Goal: Task Accomplishment & Management: Manage account settings

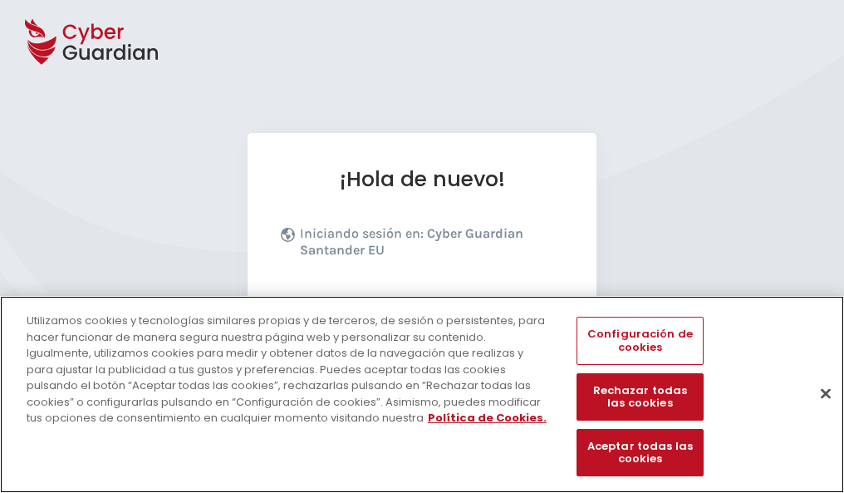
scroll to position [203, 0]
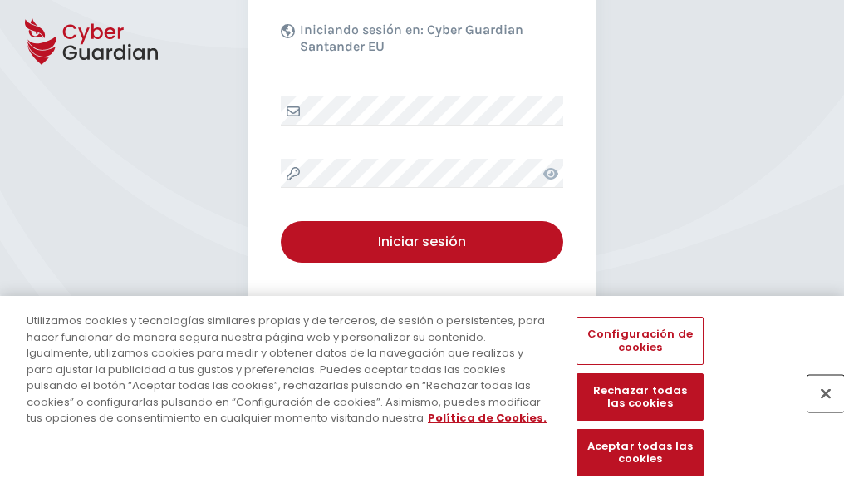
click at [817, 410] on button "Cerrar" at bounding box center [825, 393] width 37 height 37
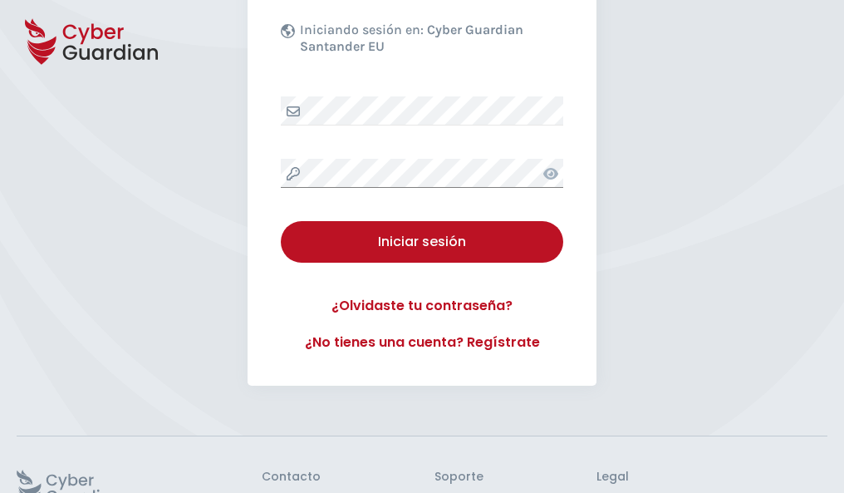
scroll to position [323, 0]
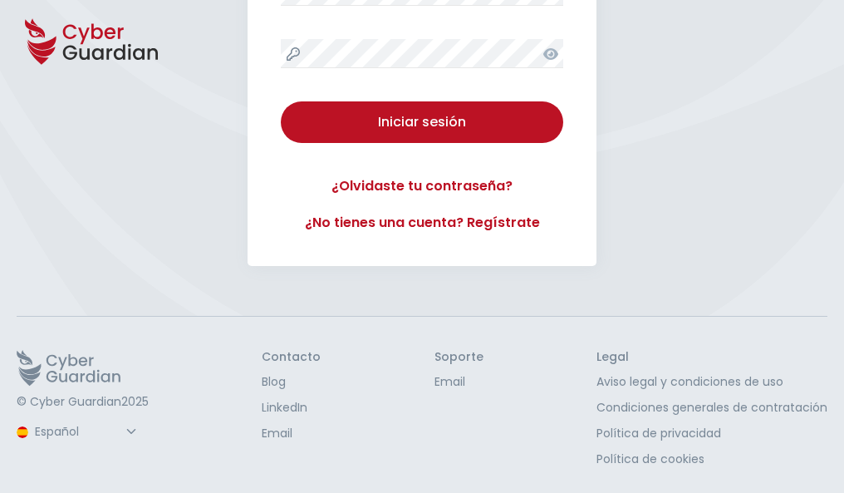
click at [281, 101] on button "Iniciar sesión" at bounding box center [422, 122] width 282 height 42
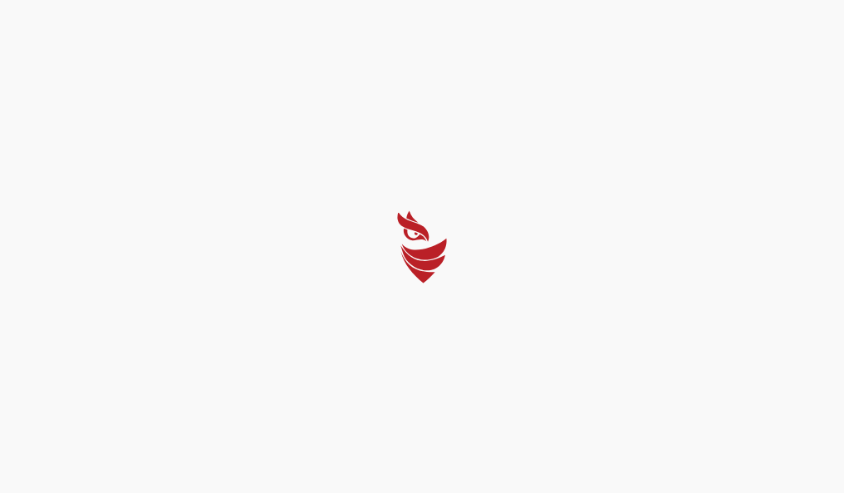
select select "Português (BR)"
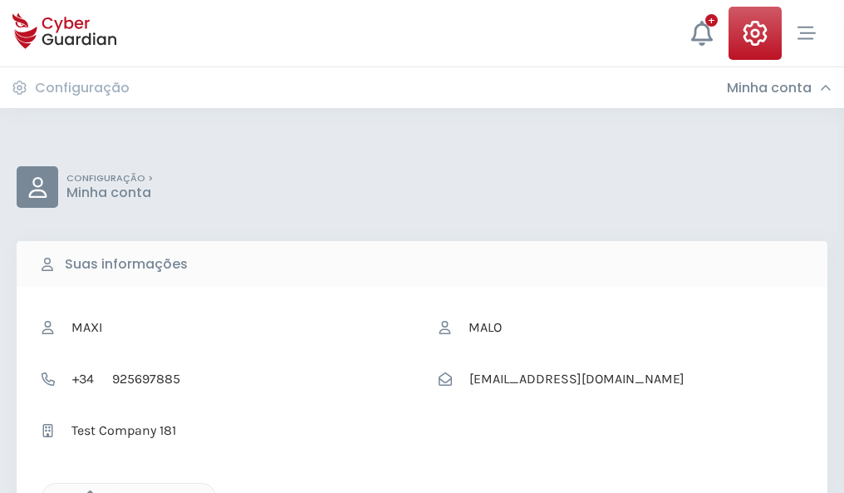
click at [86, 491] on icon "button" at bounding box center [86, 497] width 14 height 14
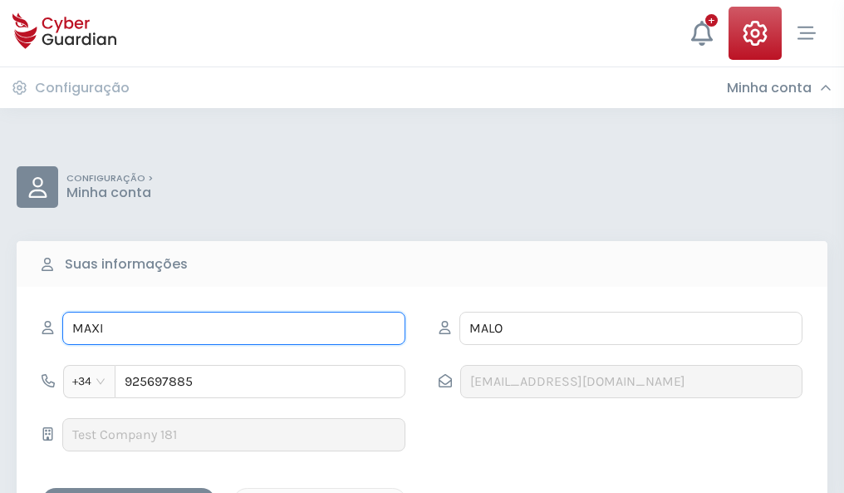
click at [233, 328] on input "MAXI" at bounding box center [233, 327] width 343 height 33
type input "M"
type input "Hernando"
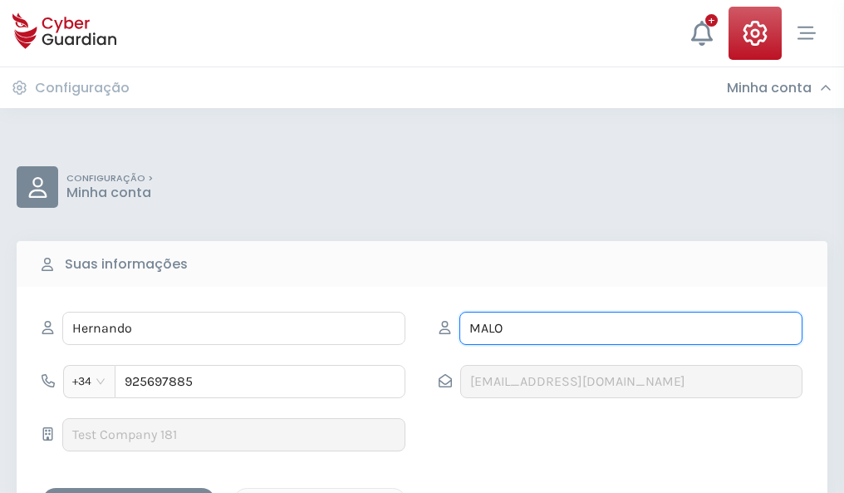
click at [630, 328] on input "MALO" at bounding box center [630, 327] width 343 height 33
type input "M"
type input "Marqués"
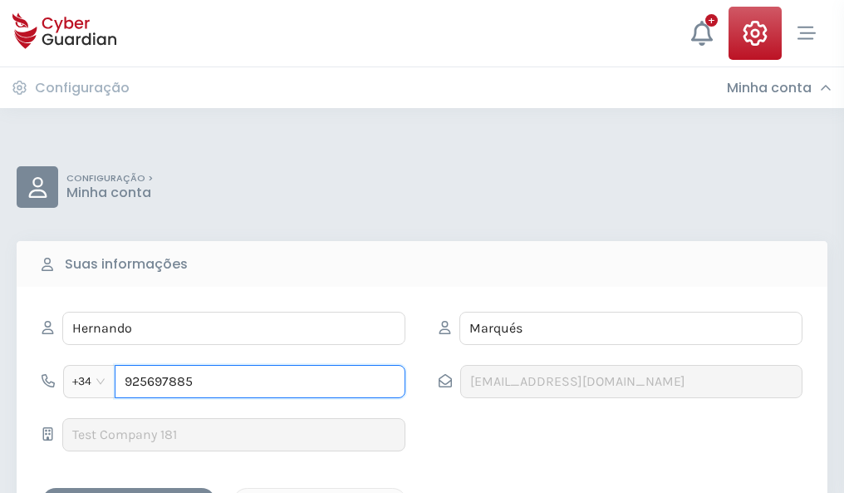
click at [260, 381] on input "925697885" at bounding box center [260, 381] width 291 height 33
type input "9"
type input "887920665"
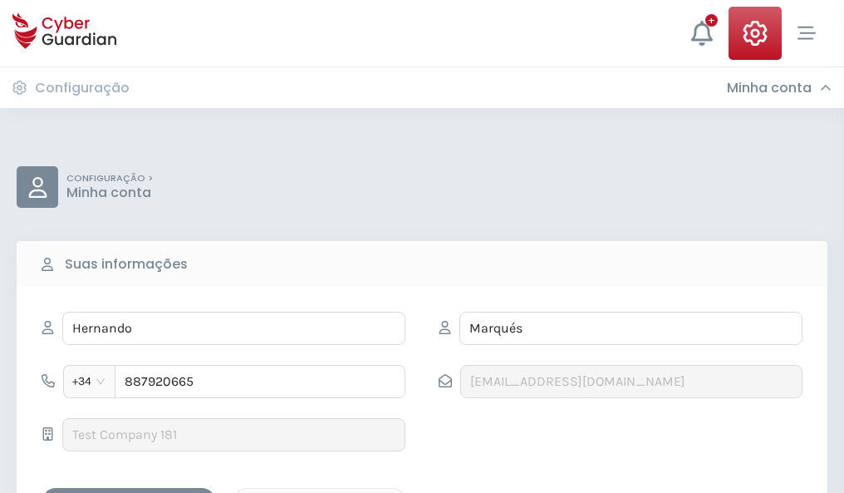
click at [129, 492] on div "Salvar alterações" at bounding box center [129, 502] width 150 height 21
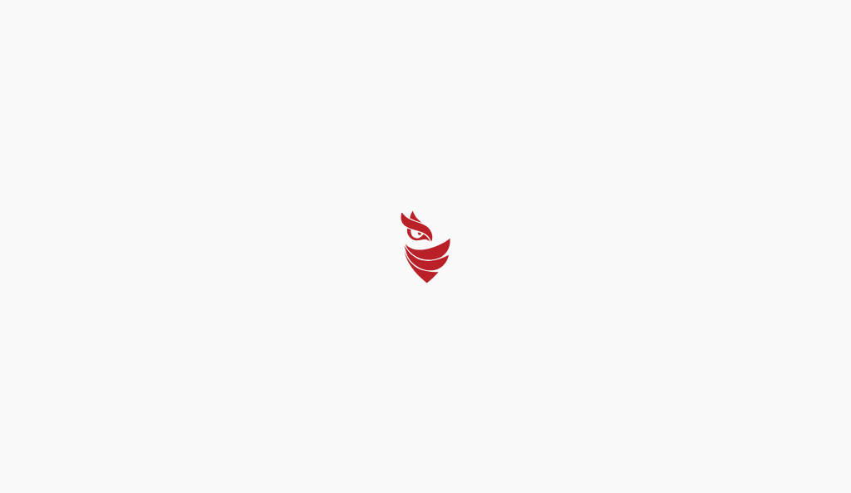
select select "Português (BR)"
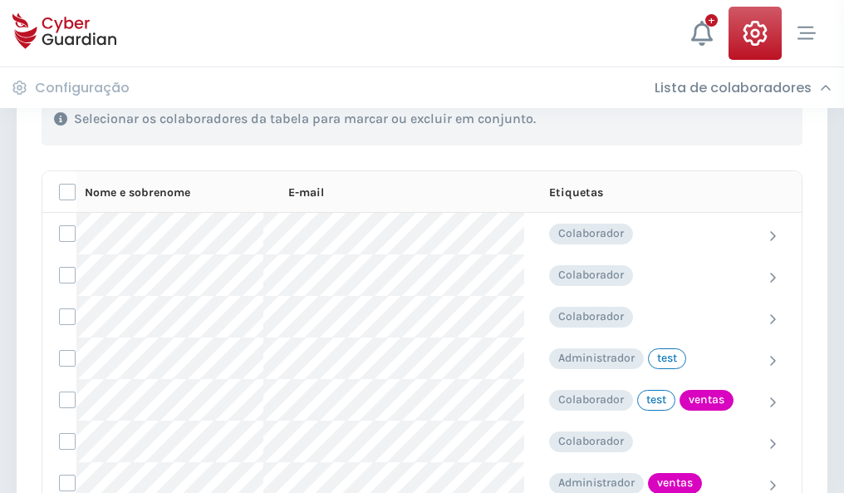
scroll to position [753, 0]
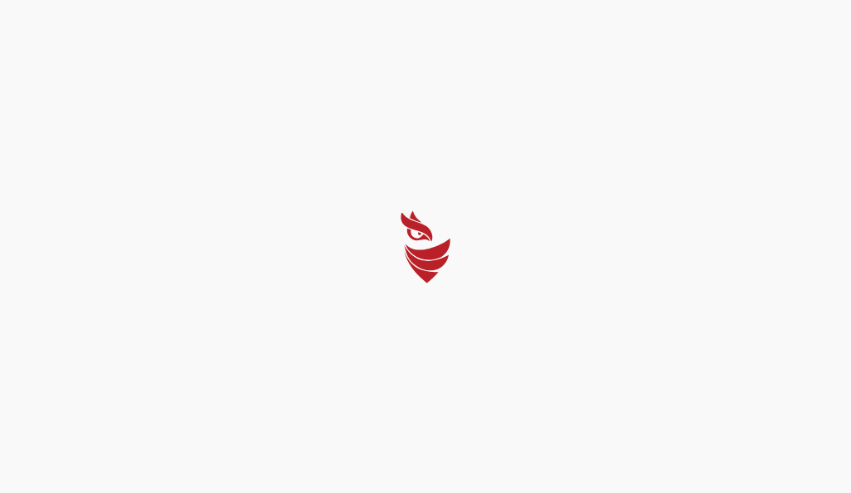
select select "Português (BR)"
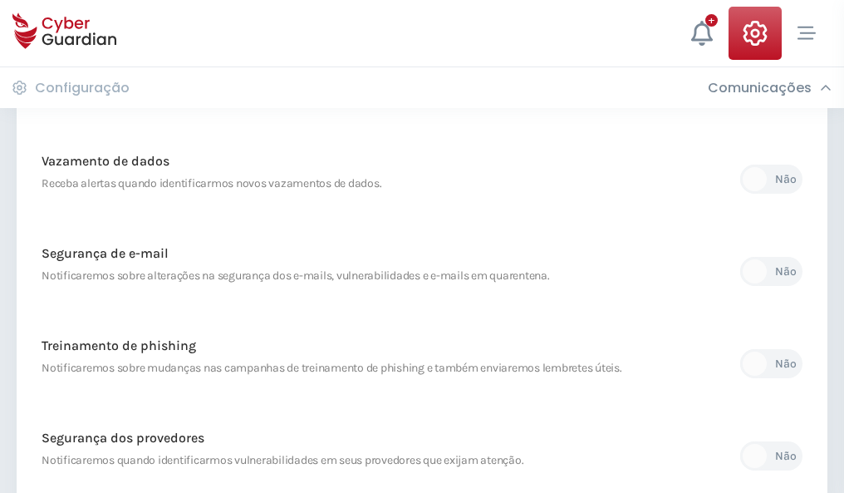
scroll to position [875, 0]
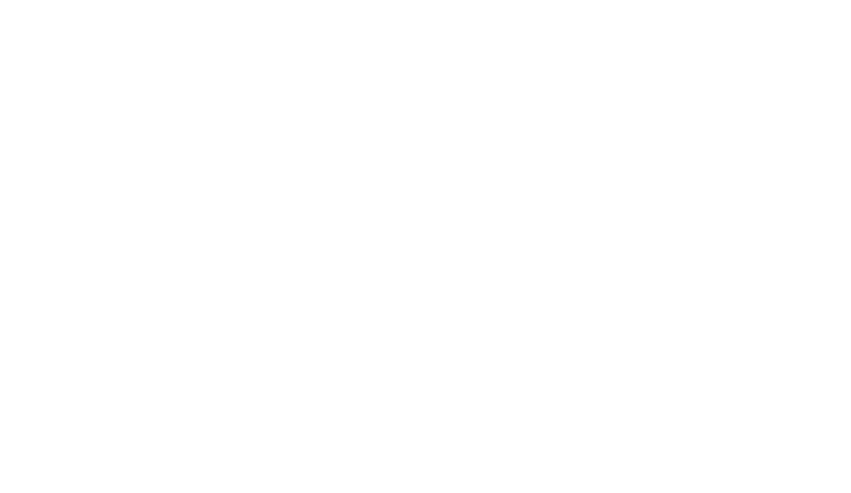
select select "Português (BR)"
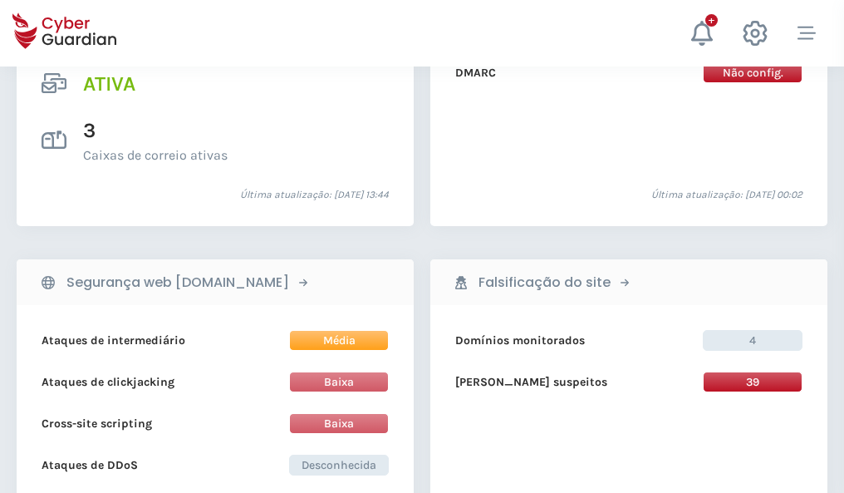
scroll to position [1688, 0]
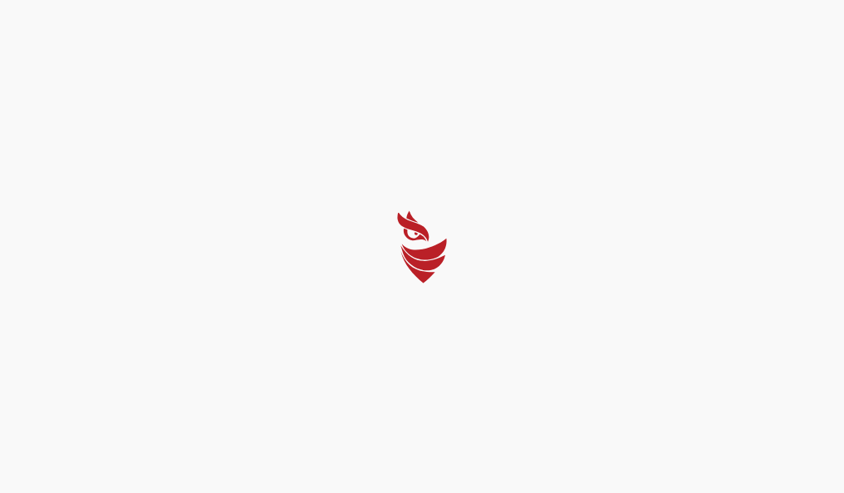
select select "Português (BR)"
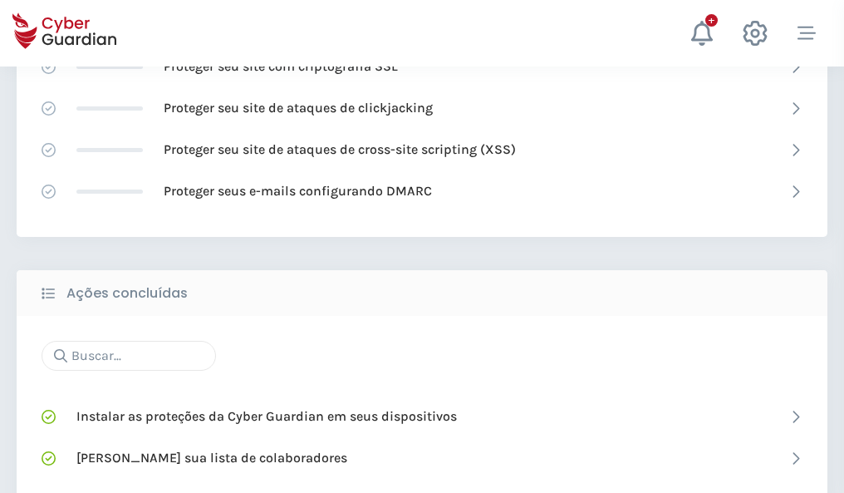
scroll to position [1106, 0]
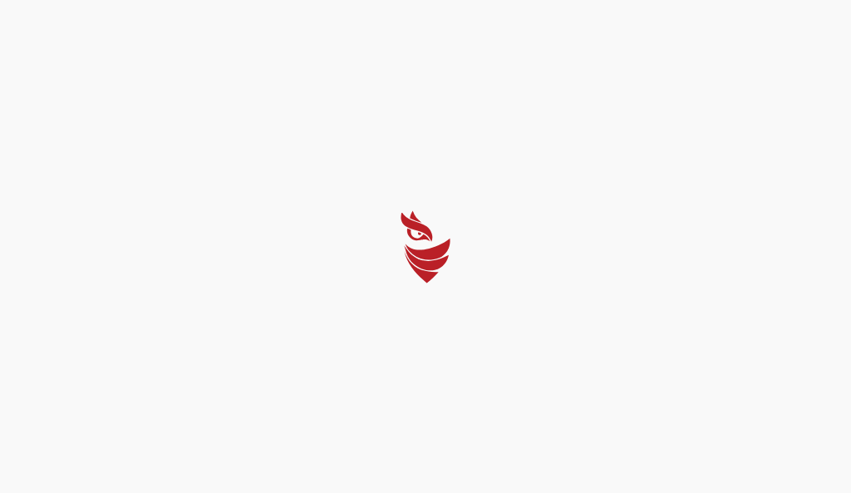
select select "Português (BR)"
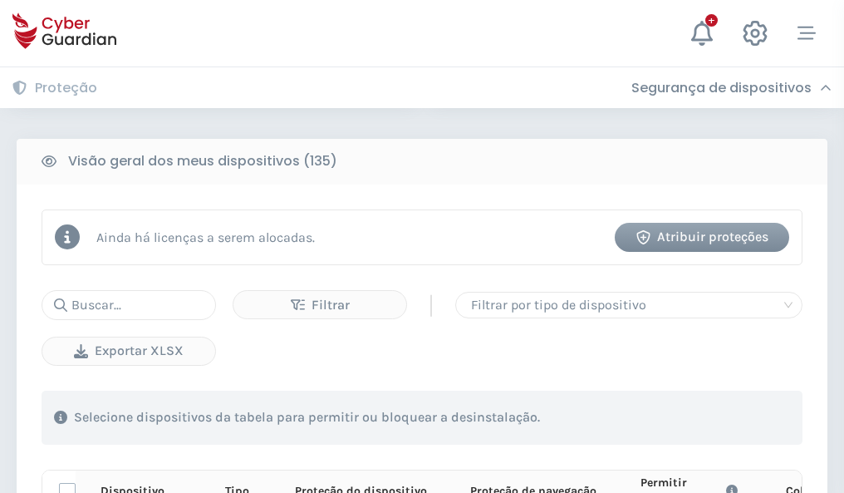
scroll to position [1468, 0]
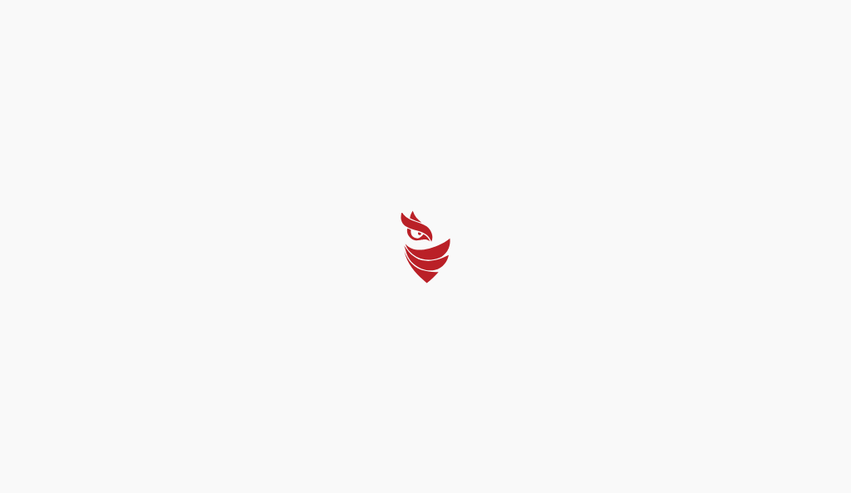
select select "Português (BR)"
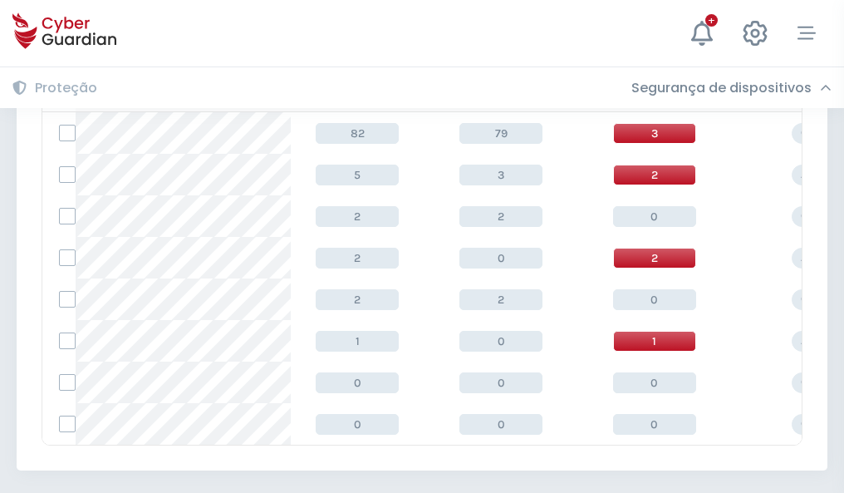
scroll to position [771, 0]
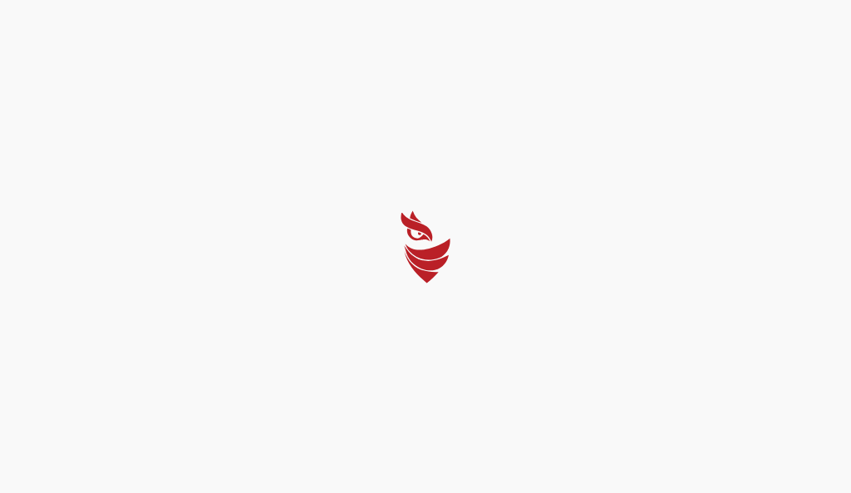
select select "Português (BR)"
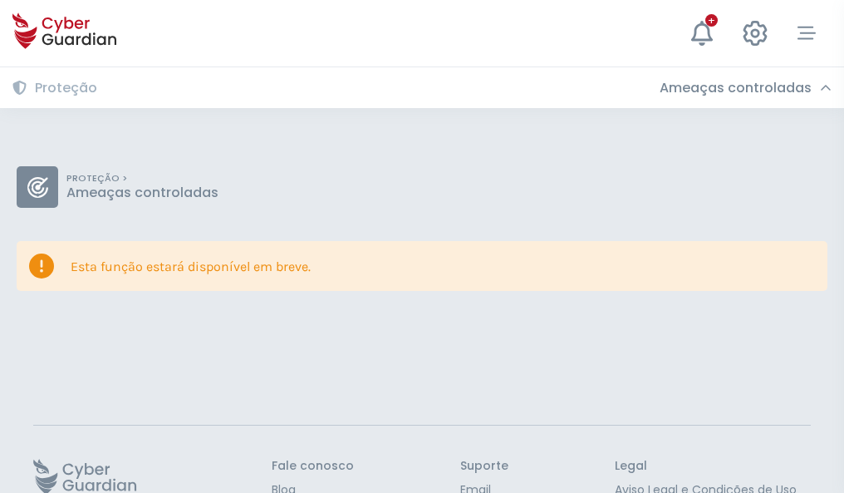
scroll to position [108, 0]
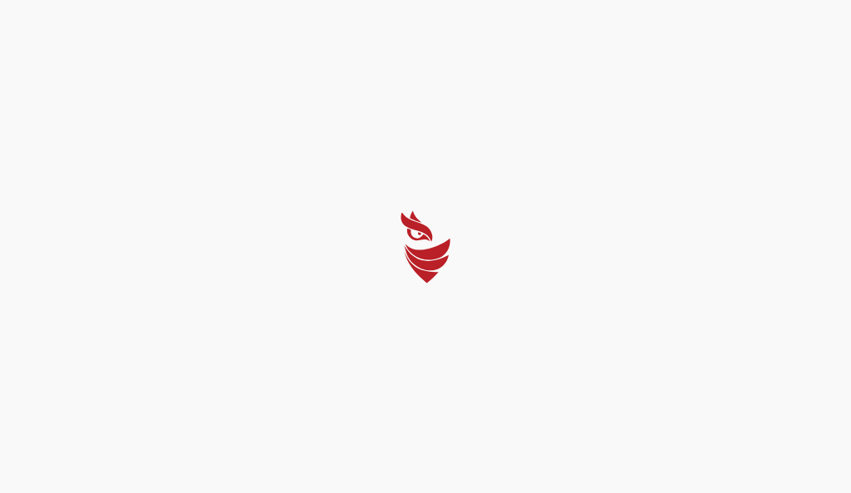
select select "Português (BR)"
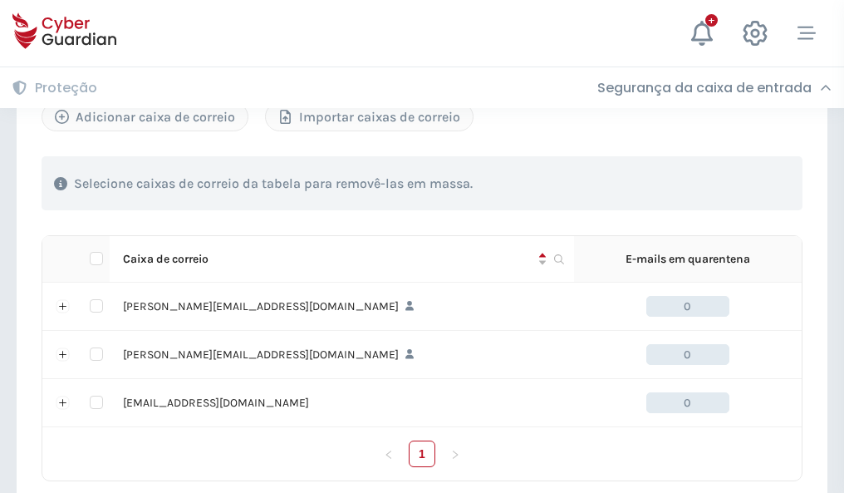
scroll to position [770, 0]
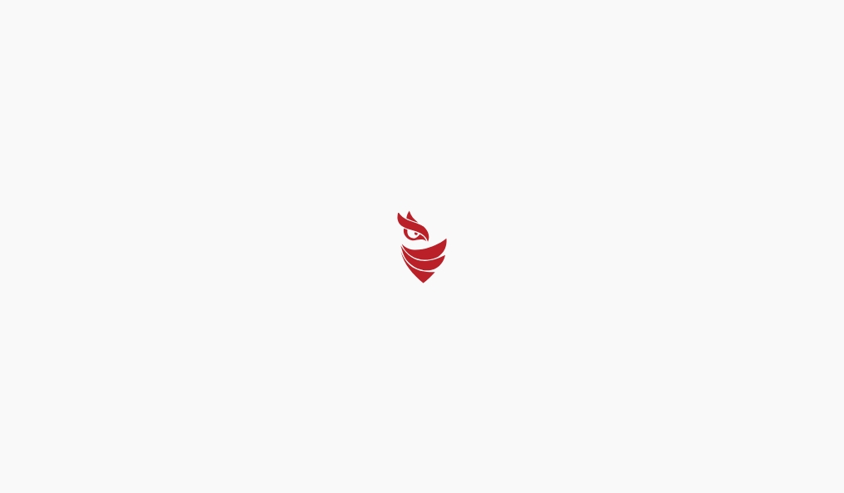
select select "Português (BR)"
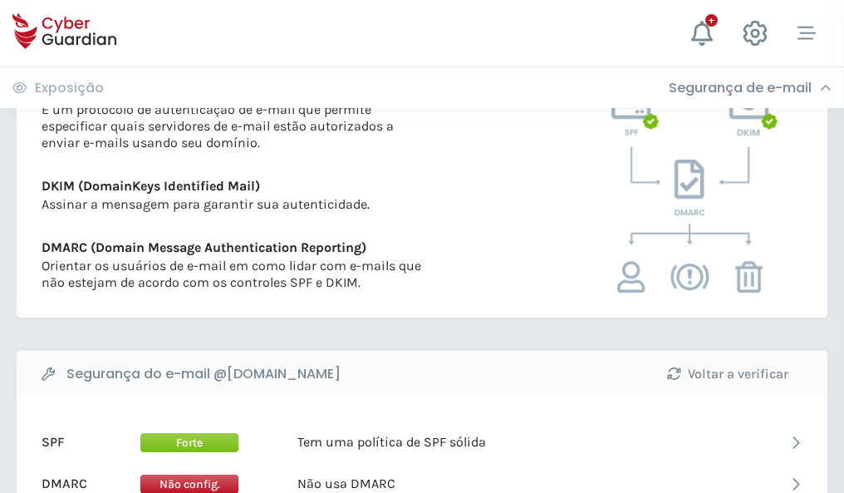
scroll to position [896, 0]
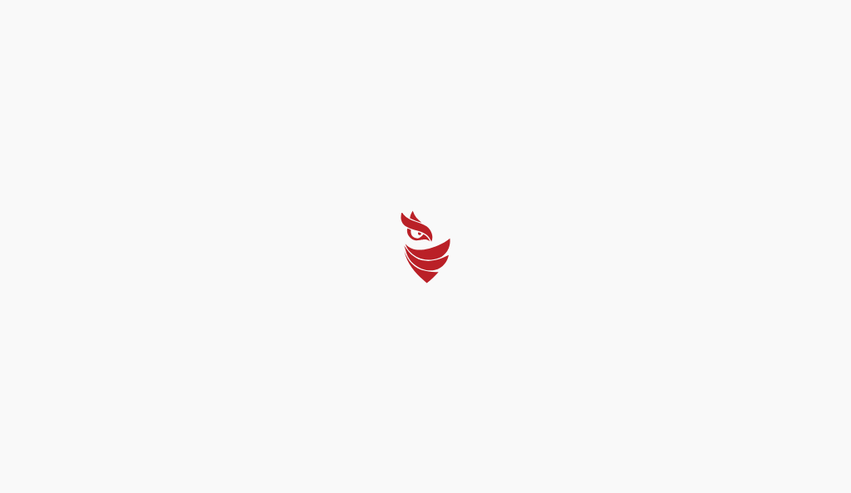
select select "Português (BR)"
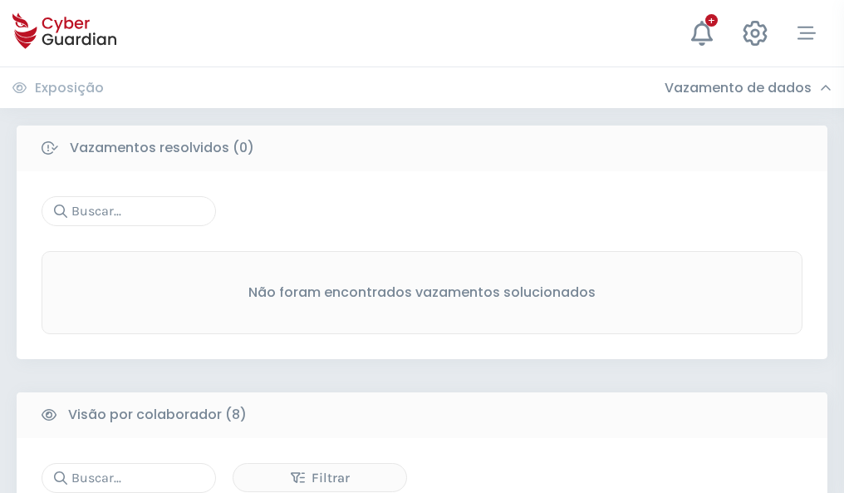
scroll to position [1415, 0]
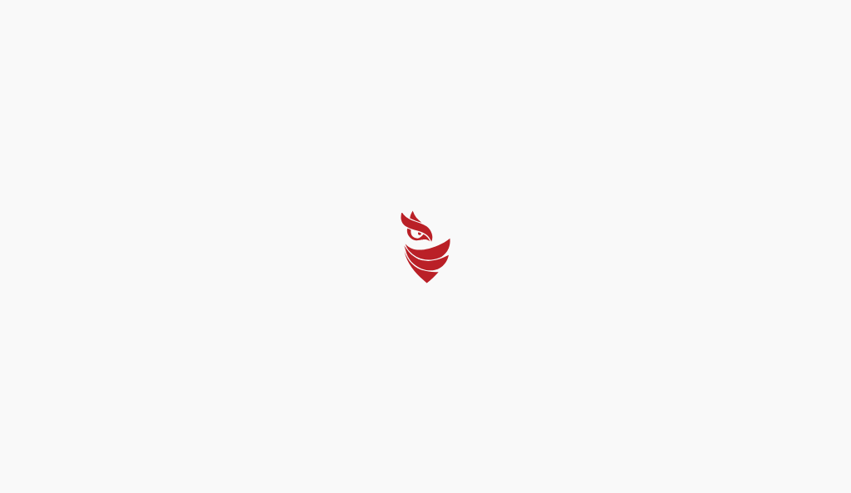
select select "Português (BR)"
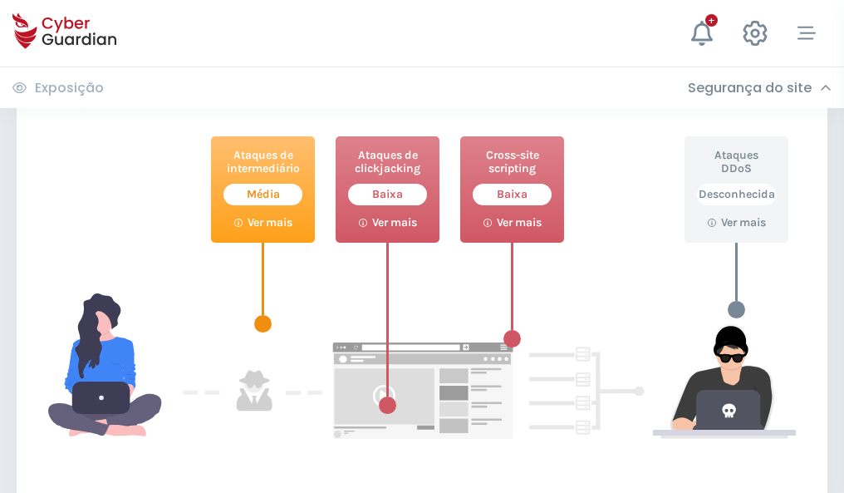
scroll to position [905, 0]
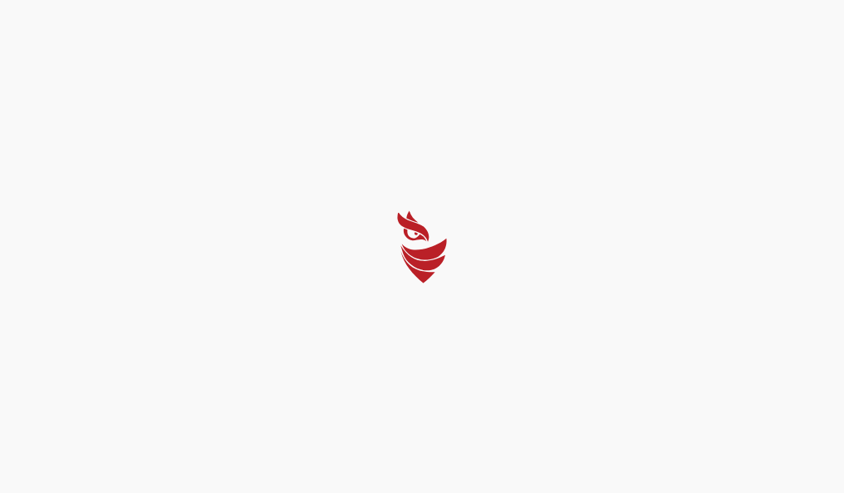
select select "Português (BR)"
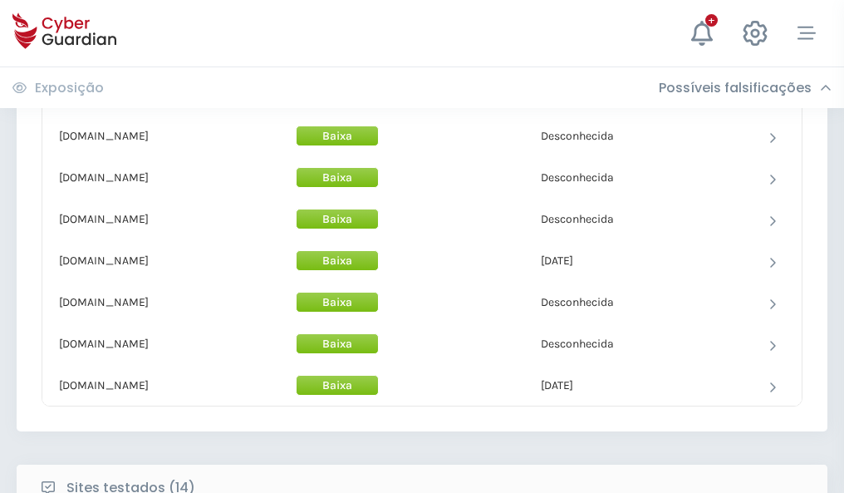
scroll to position [1620, 0]
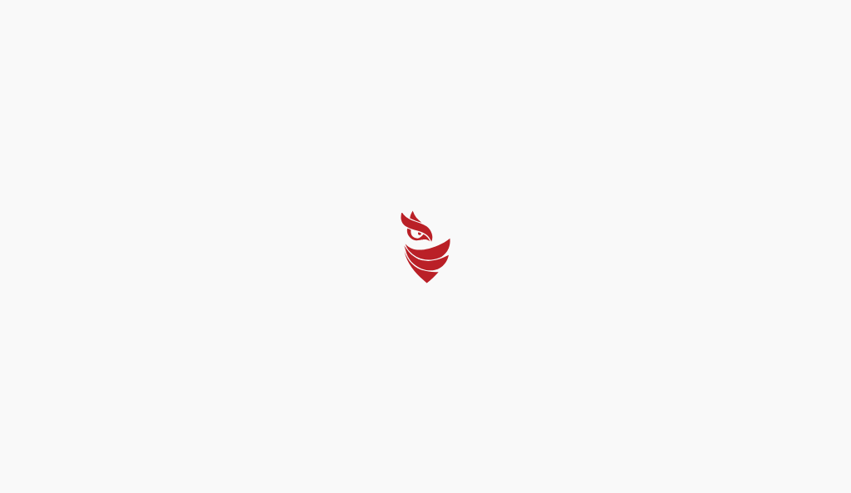
select select "Português (BR)"
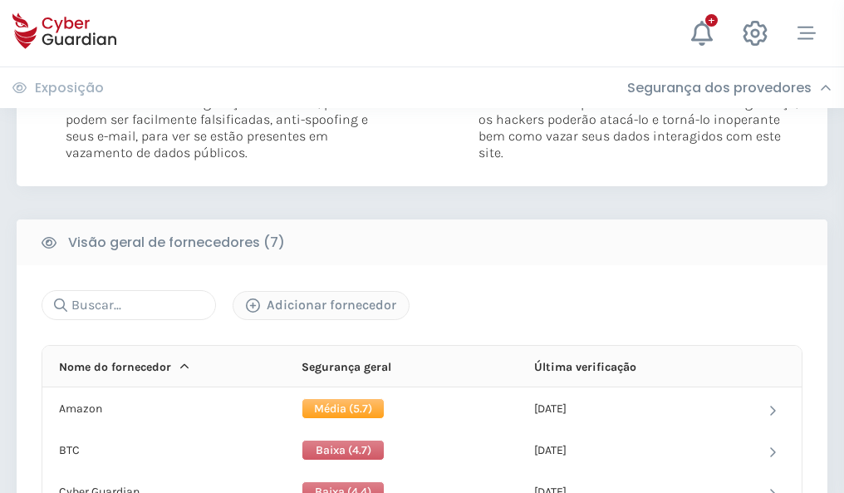
scroll to position [1096, 0]
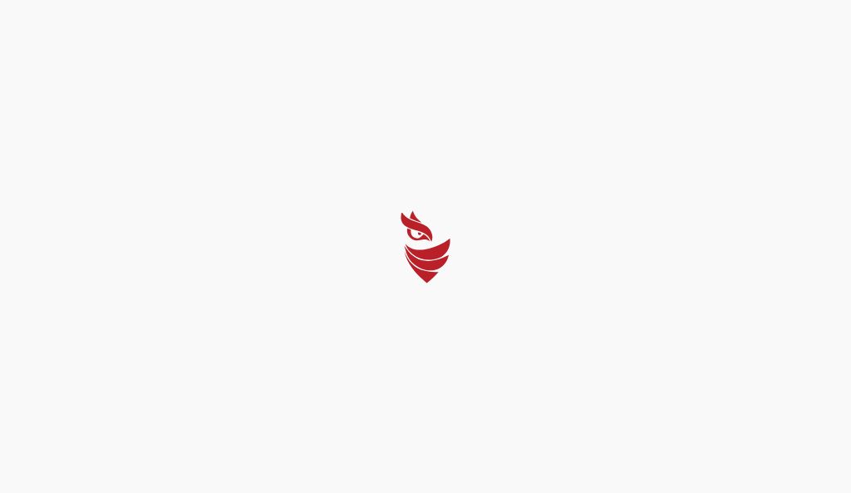
select select "Português (BR)"
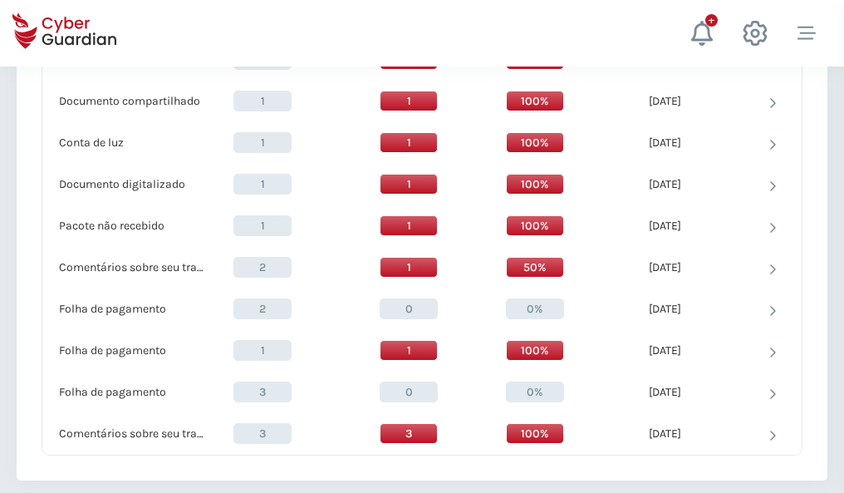
scroll to position [1722, 0]
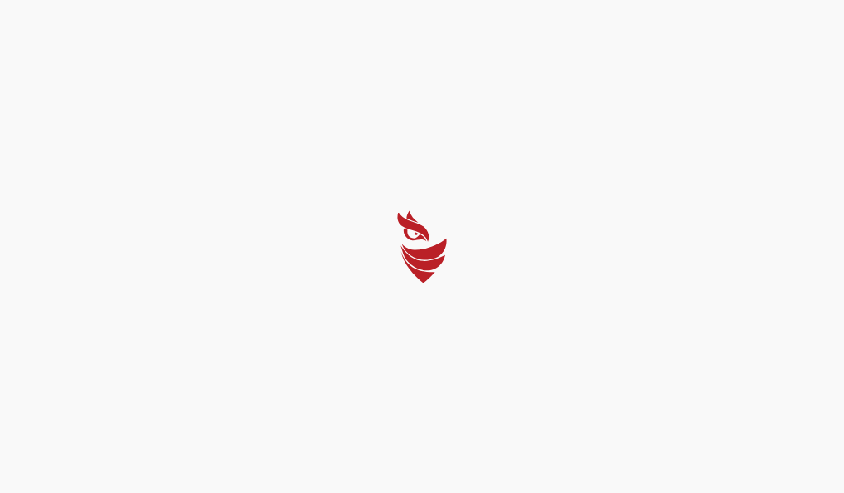
select select "Português (BR)"
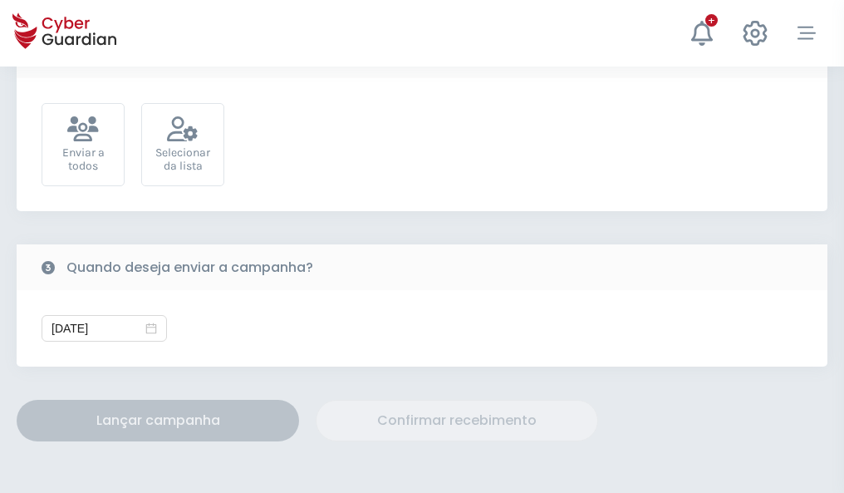
scroll to position [608, 0]
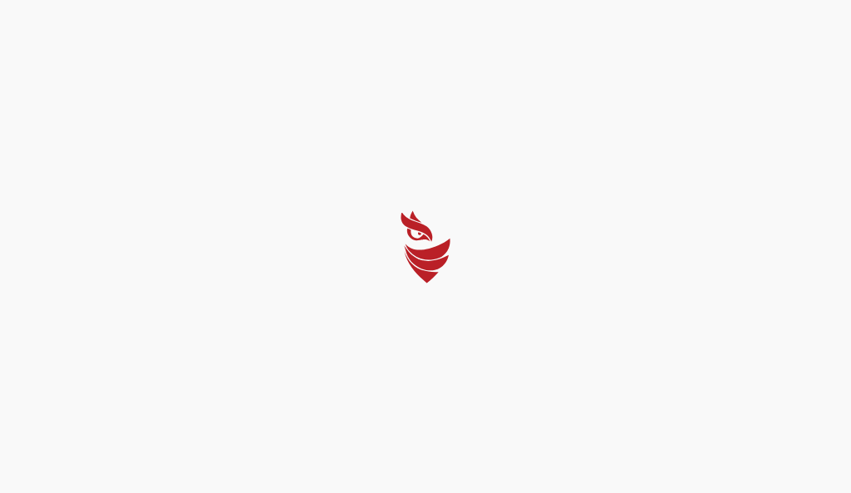
select select "Português (BR)"
